Goal: Communication & Community: Answer question/provide support

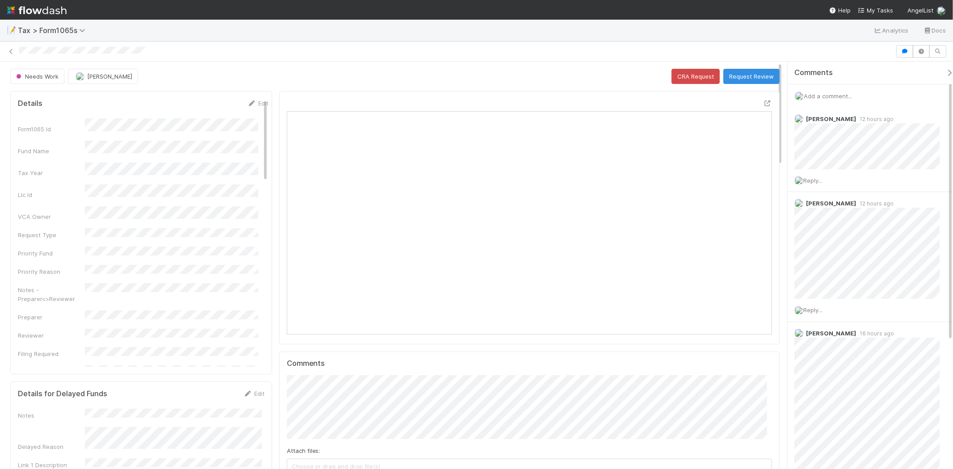
scroll to position [174, 473]
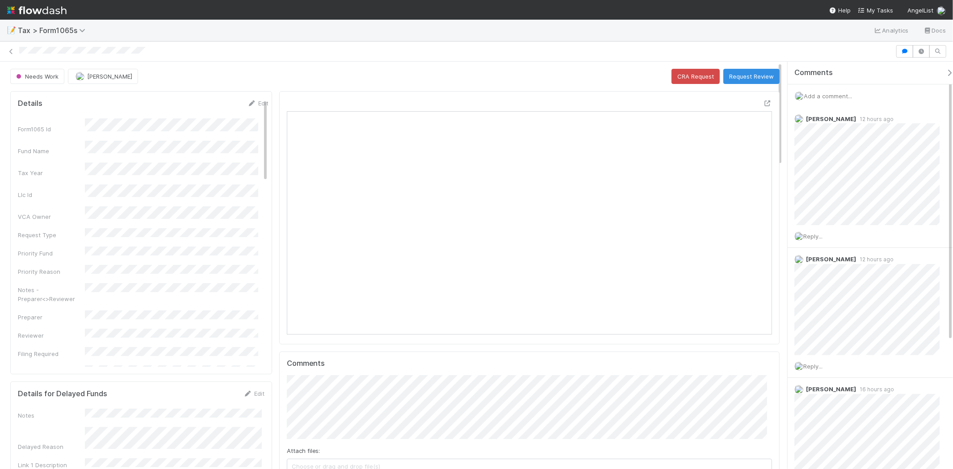
click at [820, 89] on div "Add a comment..." at bounding box center [874, 95] width 173 height 23
click at [819, 94] on span "Add a comment..." at bounding box center [828, 96] width 48 height 7
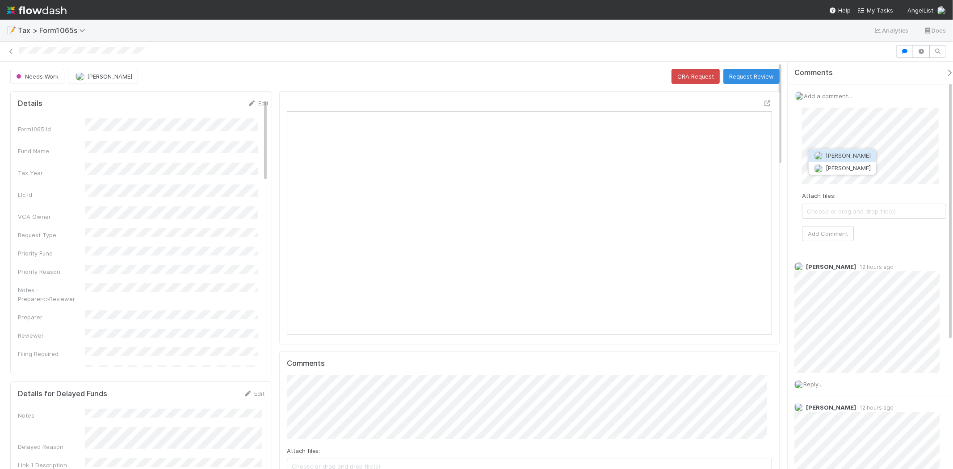
click at [866, 152] on button "[PERSON_NAME]" at bounding box center [842, 155] width 67 height 13
click at [850, 235] on div "Attach files: Choose or drag and drop file(s) Add Comment" at bounding box center [874, 175] width 144 height 134
click at [850, 235] on button "Add Comment" at bounding box center [828, 233] width 52 height 15
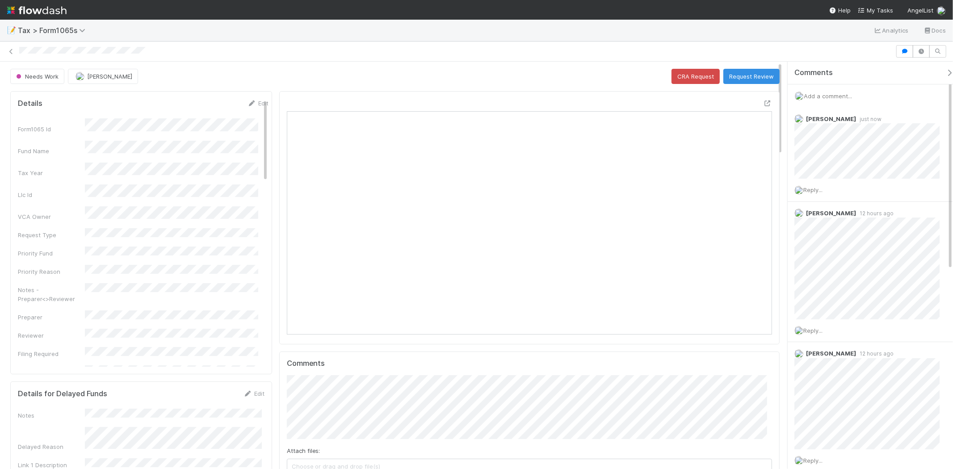
click at [843, 95] on span "Add a comment..." at bounding box center [828, 96] width 48 height 7
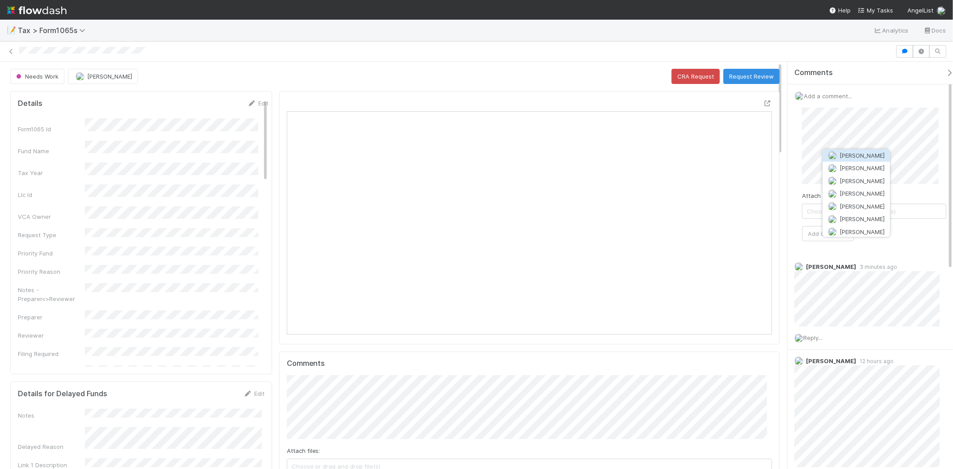
click at [860, 154] on span "[PERSON_NAME]" at bounding box center [862, 155] width 45 height 7
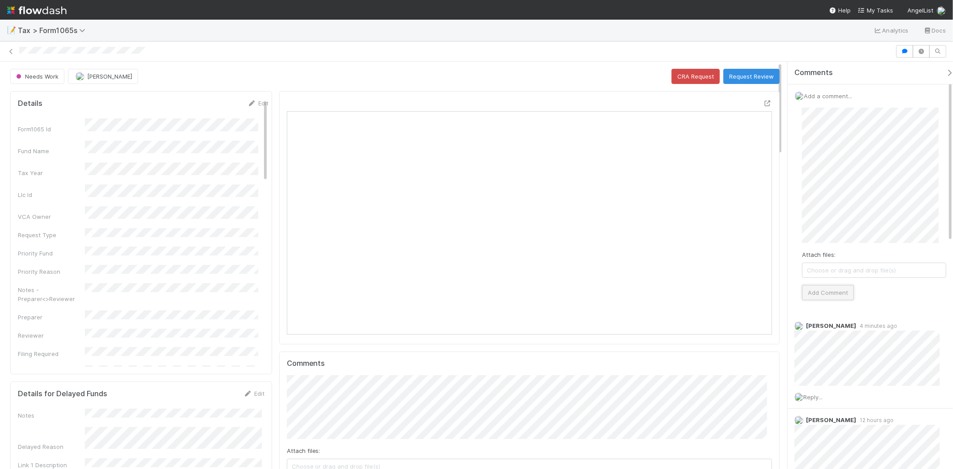
click at [847, 295] on button "Add Comment" at bounding box center [828, 292] width 52 height 15
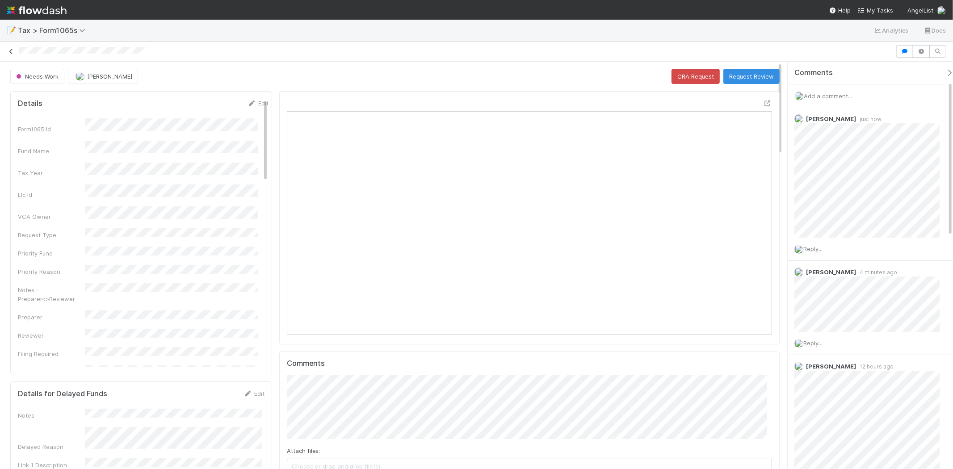
click at [13, 51] on icon at bounding box center [11, 52] width 9 height 6
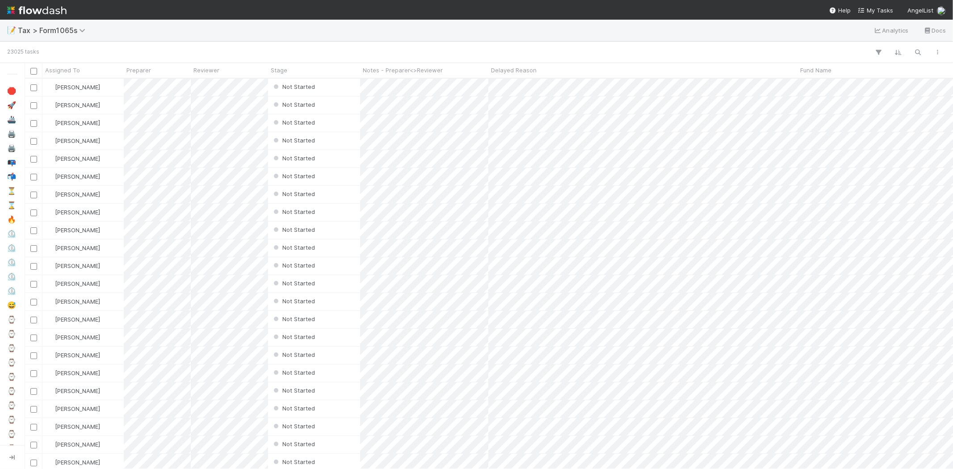
scroll to position [383, 921]
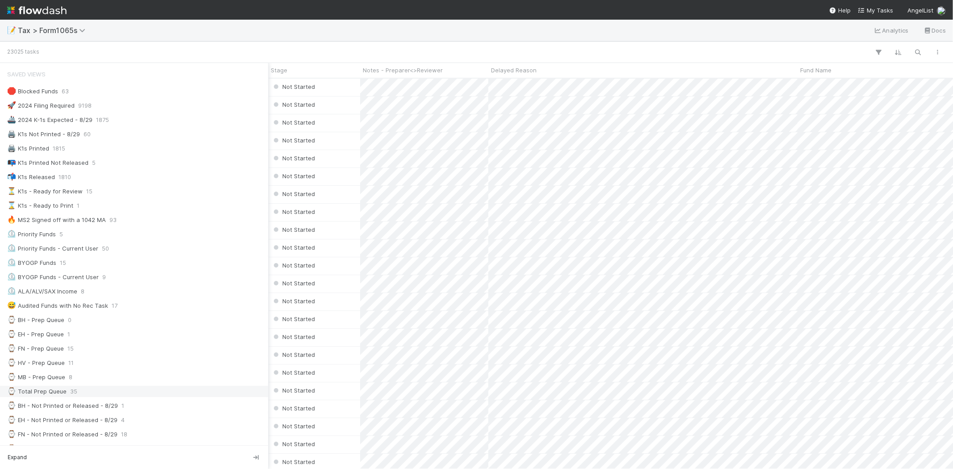
click at [119, 389] on div "⌚ Total Prep Queue 35" at bounding box center [136, 391] width 259 height 11
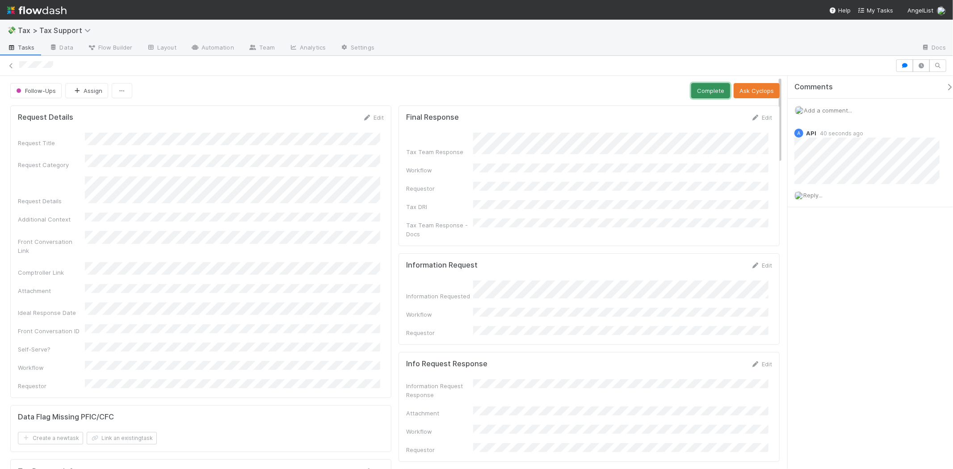
click at [716, 91] on button "Complete" at bounding box center [710, 90] width 39 height 15
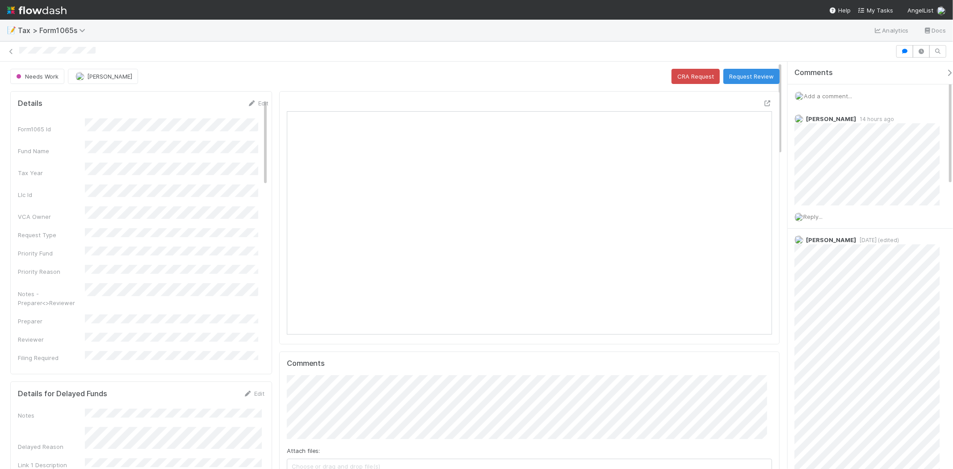
click at [525, 3] on nav "Help My Tasks AngelList" at bounding box center [476, 10] width 953 height 20
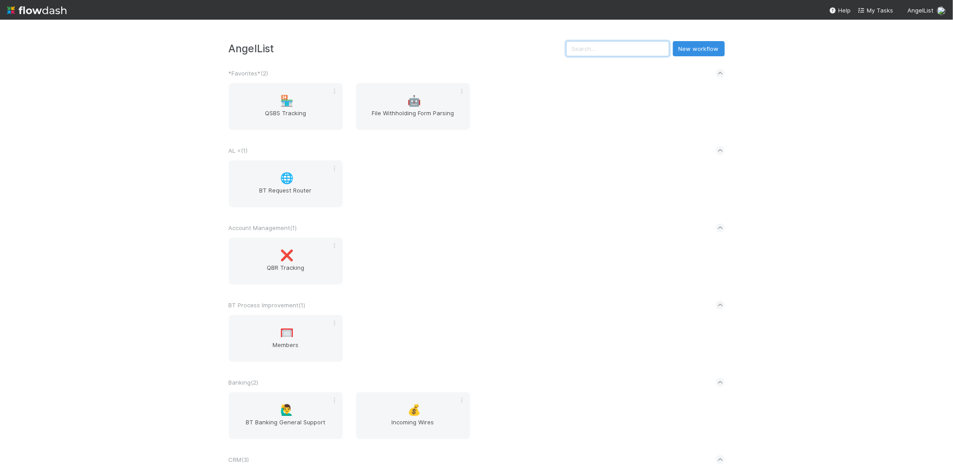
click at [610, 46] on input "text" at bounding box center [617, 48] width 103 height 15
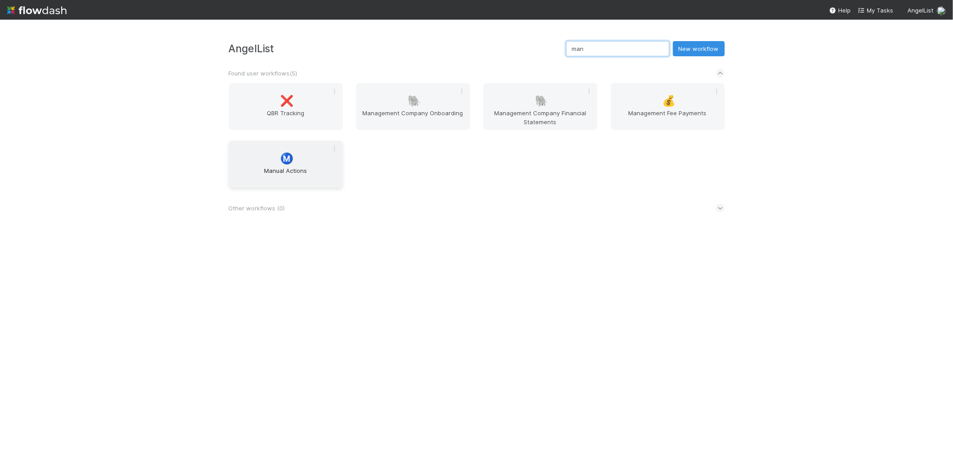
type input "man"
click at [318, 176] on span "Manual Actions" at bounding box center [285, 175] width 107 height 18
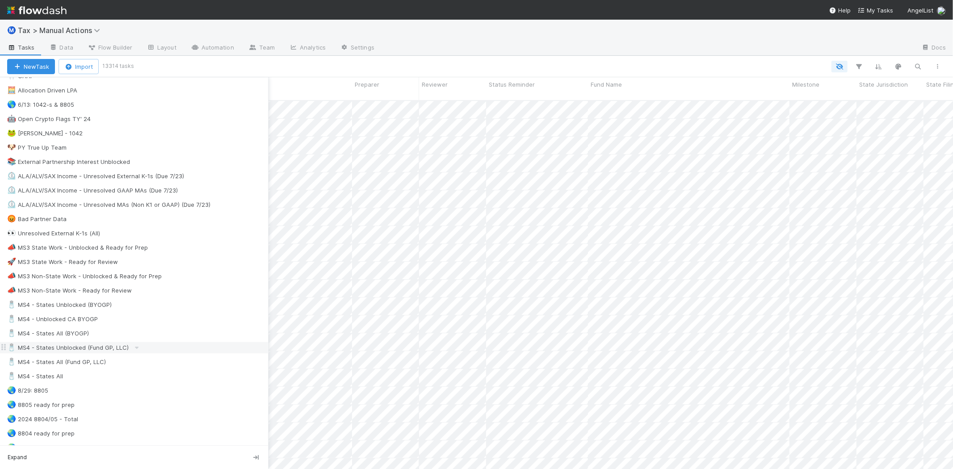
scroll to position [546, 0]
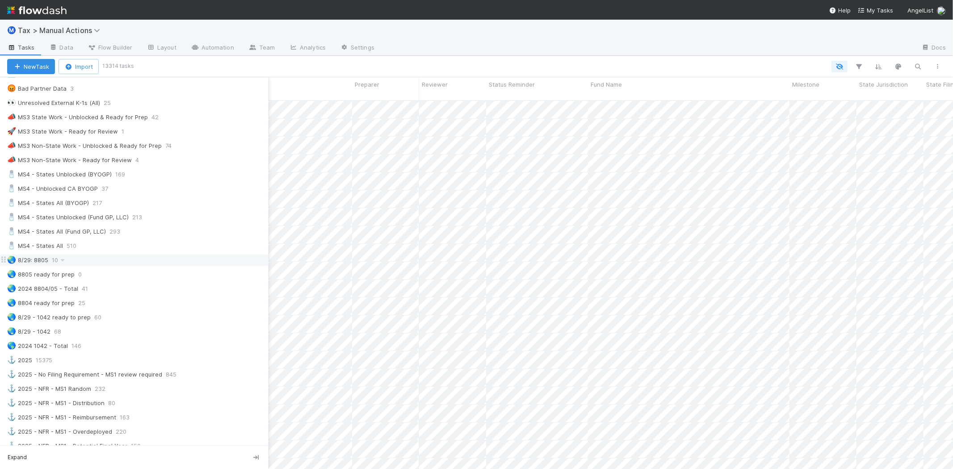
click at [85, 266] on div "🌏 8/29: 8805 10" at bounding box center [137, 260] width 261 height 11
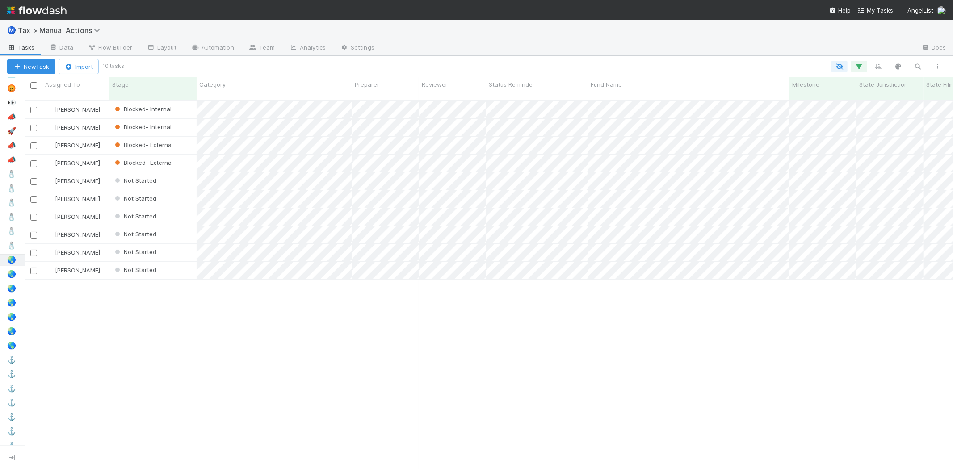
scroll to position [369, 921]
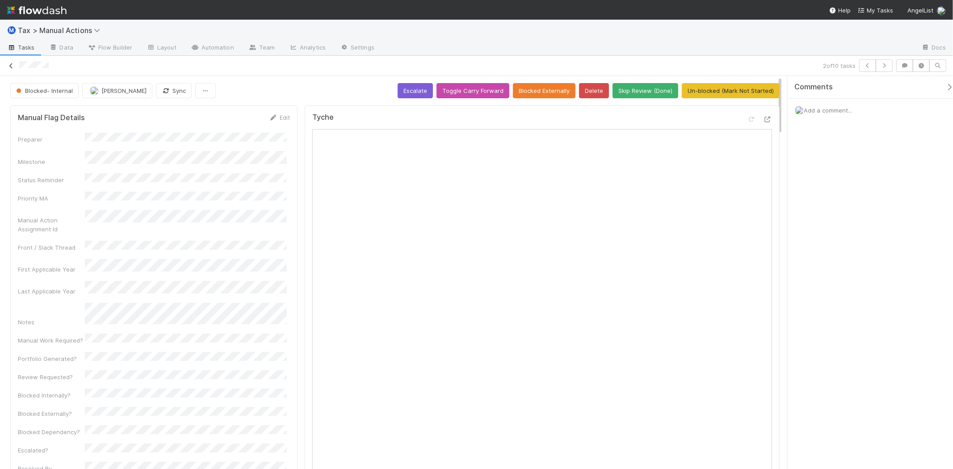
click at [8, 66] on icon at bounding box center [11, 66] width 9 height 6
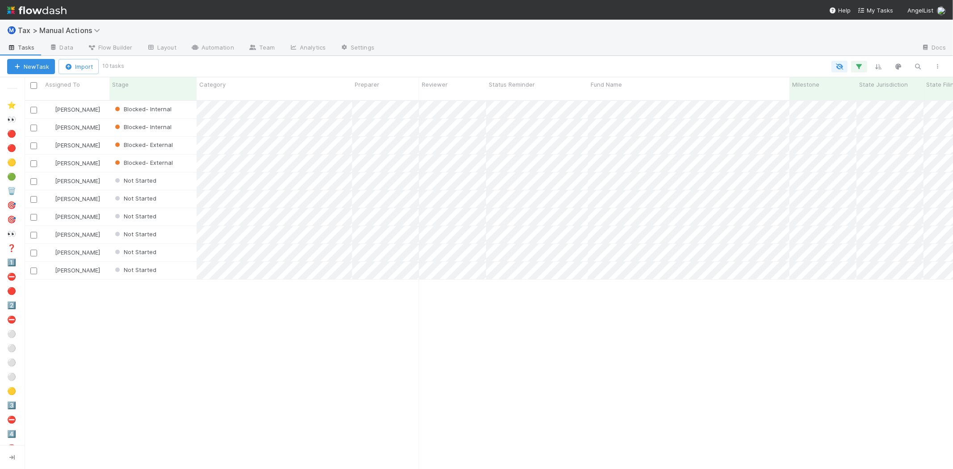
scroll to position [369, 921]
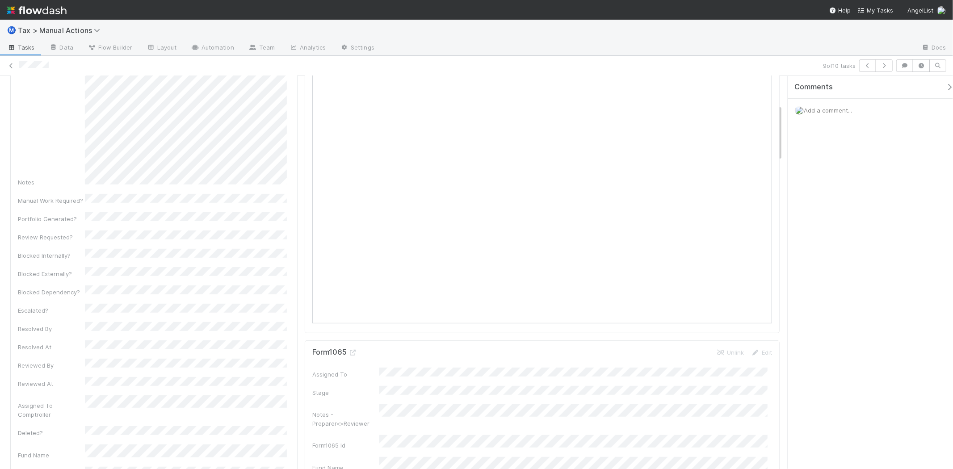
scroll to position [198, 0]
click at [11, 63] on icon at bounding box center [11, 66] width 9 height 6
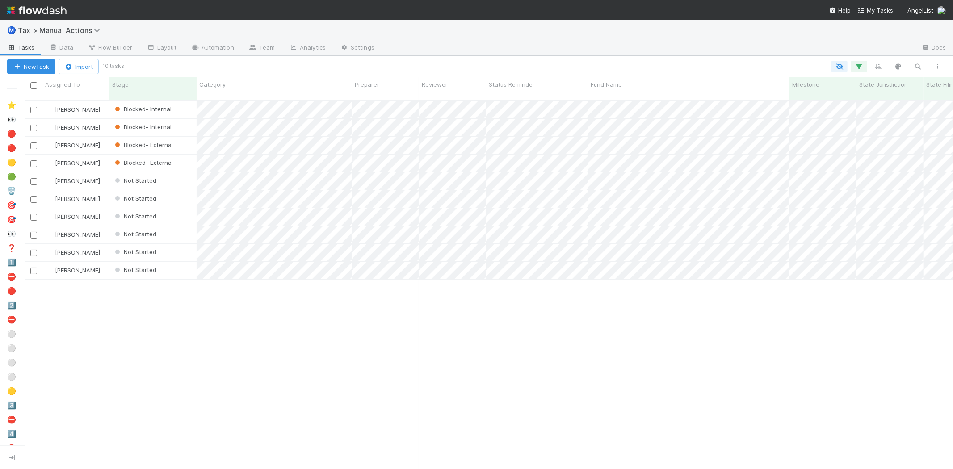
scroll to position [369, 921]
click at [46, 6] on img at bounding box center [36, 10] width 59 height 15
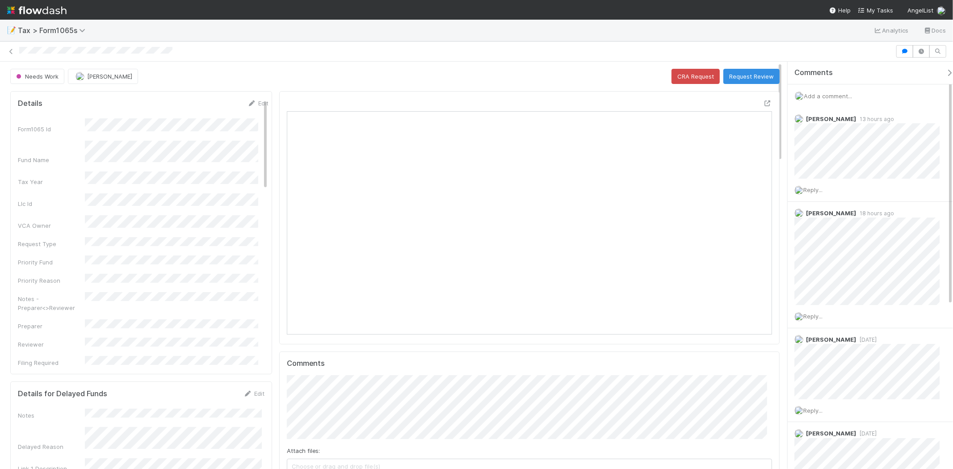
scroll to position [174, 473]
click at [846, 96] on span "Add a comment..." at bounding box center [828, 96] width 48 height 7
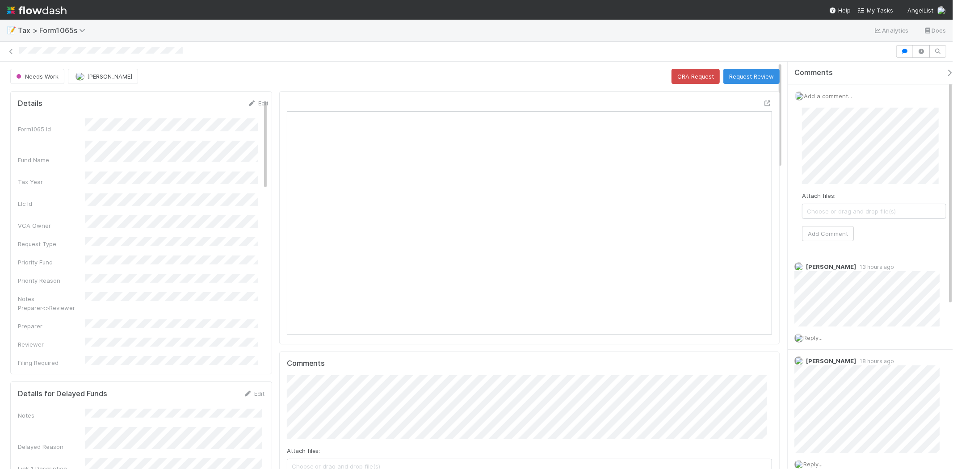
click at [817, 224] on div "Attach files: Choose or drag and drop file(s) Add Comment" at bounding box center [874, 175] width 144 height 134
click at [825, 237] on button "Add Comment" at bounding box center [828, 233] width 52 height 15
